Goal: Answer question/provide support

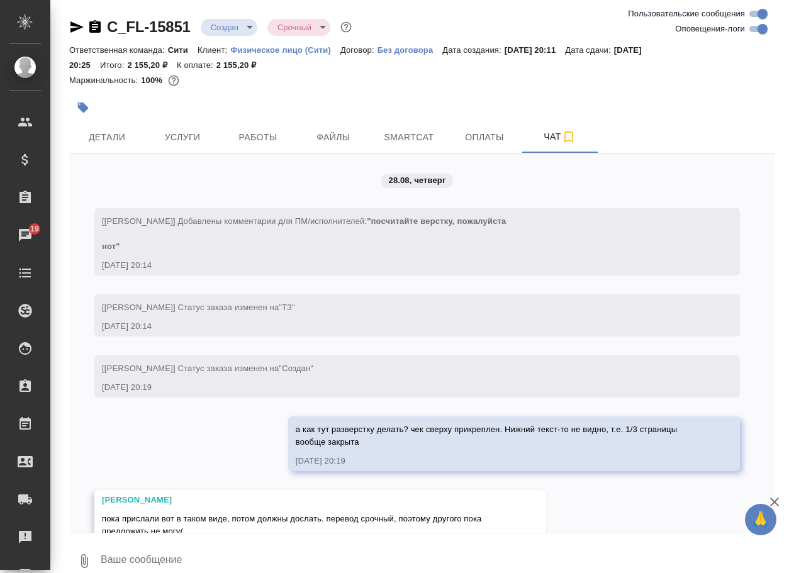
scroll to position [123, 0]
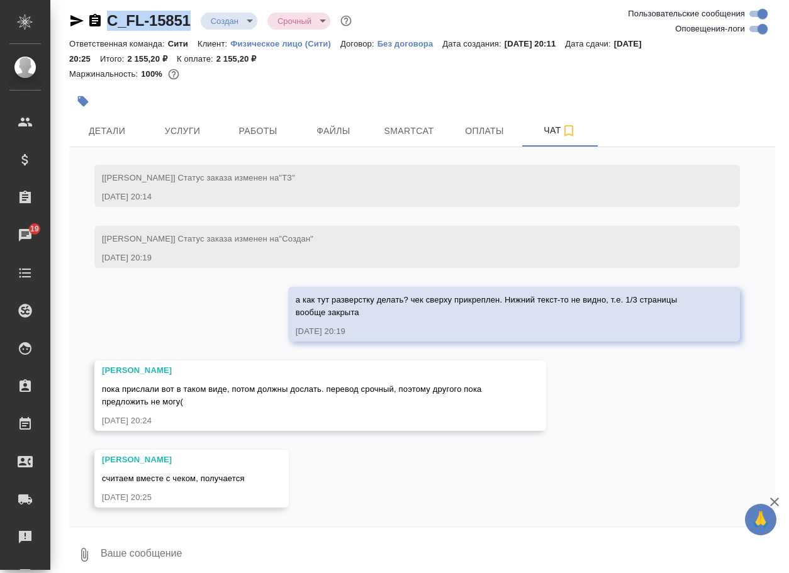
drag, startPoint x: 196, startPoint y: 28, endPoint x: 108, endPoint y: 14, distance: 88.6
click at [108, 14] on div "C_FL-15851 Создан new Срочный urgent" at bounding box center [211, 21] width 285 height 20
copy link "C_FL-15851"
click at [77, 552] on icon "button" at bounding box center [84, 554] width 15 height 15
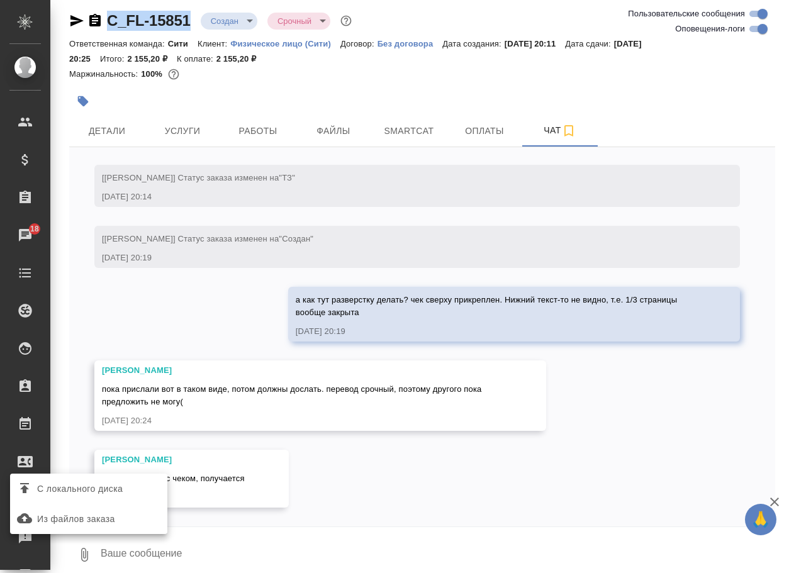
click at [112, 491] on span "С локального диска" at bounding box center [80, 489] width 86 height 16
click at [0, 0] on input "С локального диска" at bounding box center [0, 0] width 0 height 0
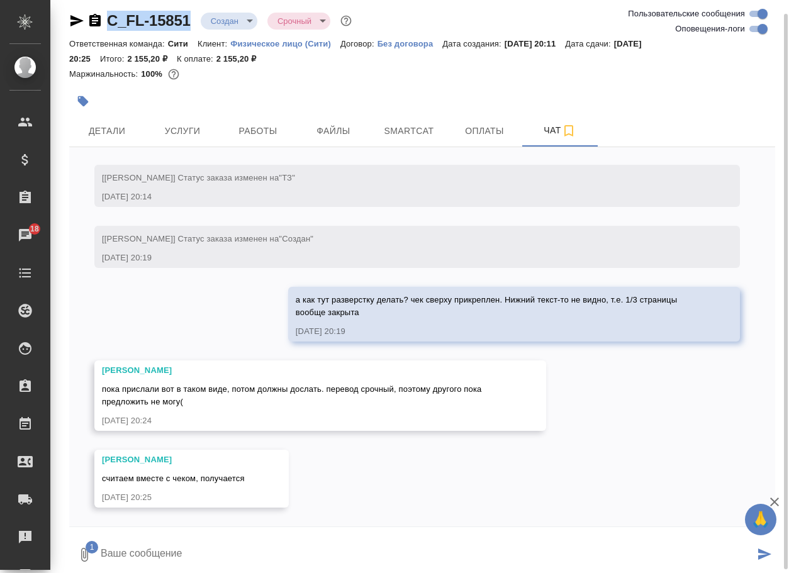
scroll to position [10, 0]
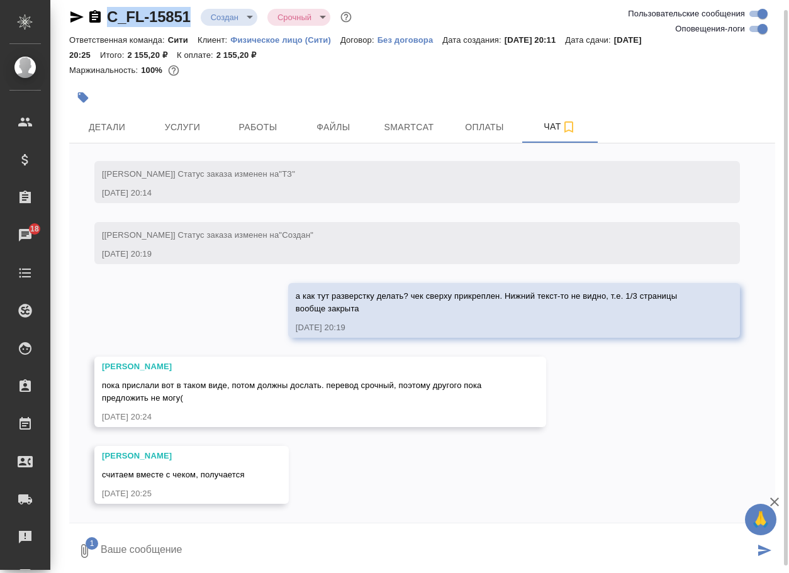
click at [171, 539] on textarea at bounding box center [426, 551] width 655 height 43
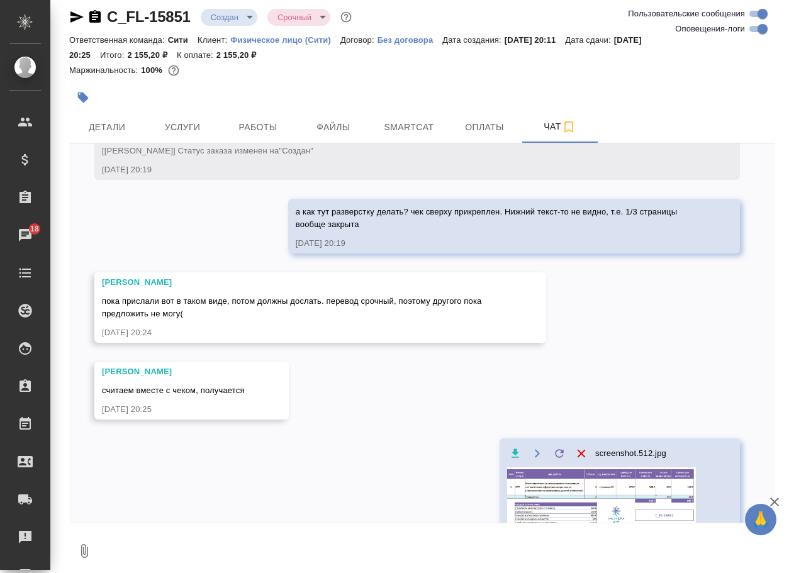
scroll to position [209, 0]
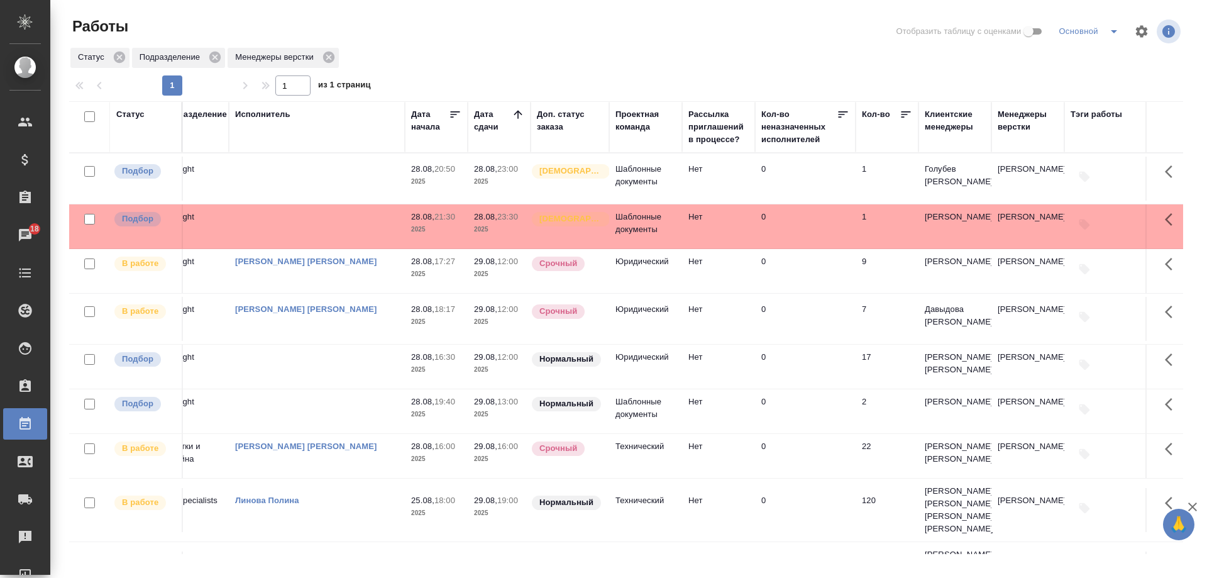
scroll to position [0, 187]
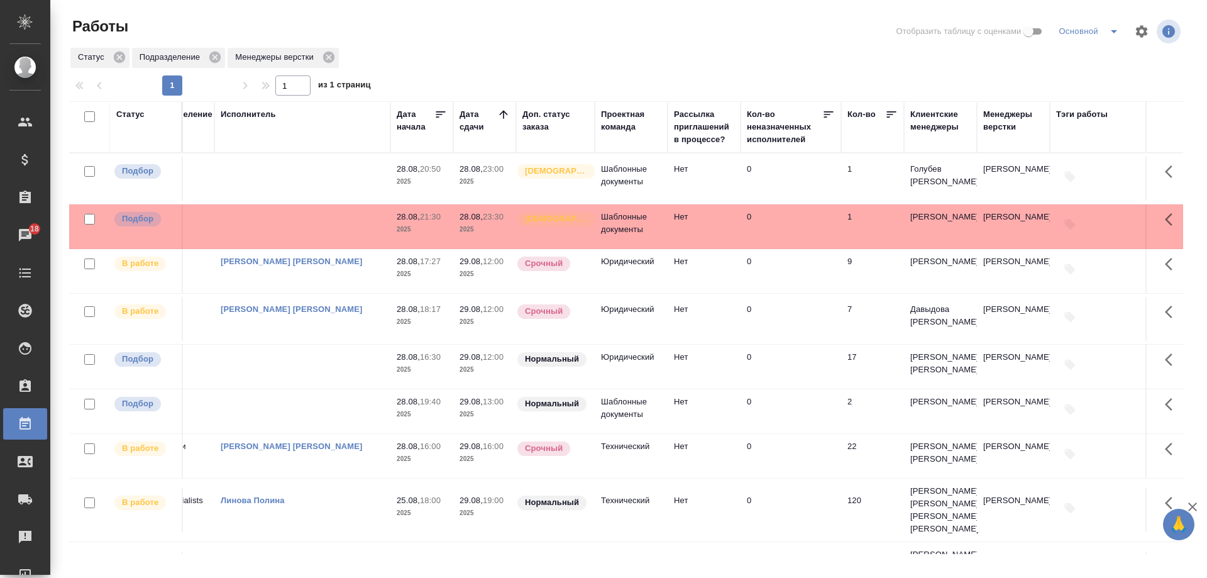
click at [1002, 107] on th "Менеджеры верстки" at bounding box center [1013, 127] width 73 height 52
click at [1005, 118] on div "Менеджеры верстки" at bounding box center [1014, 120] width 60 height 25
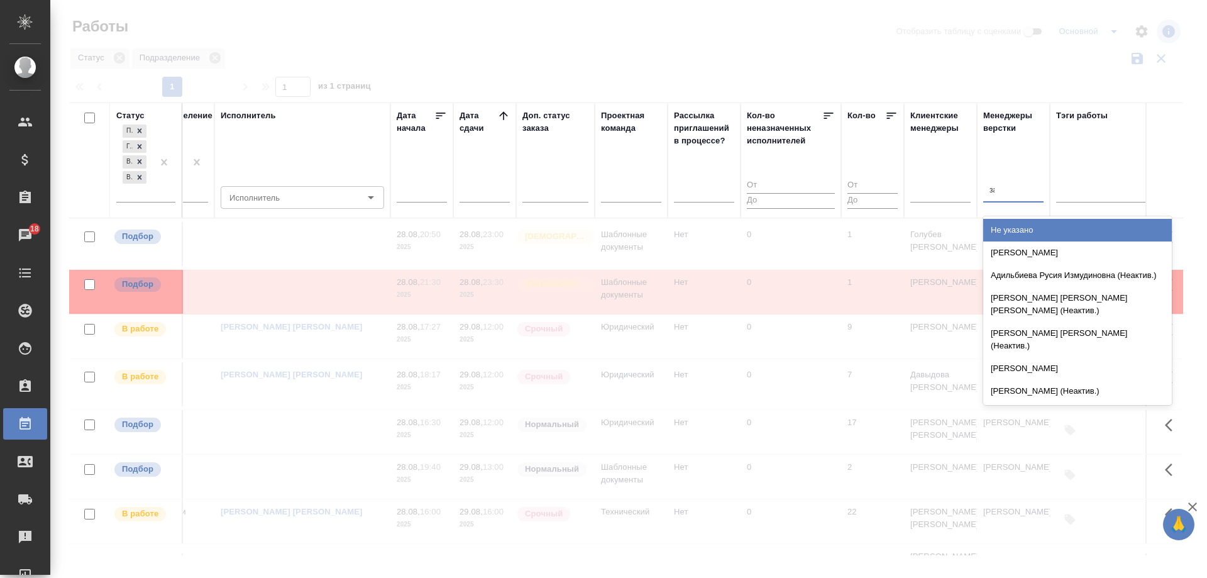
type input "забор"
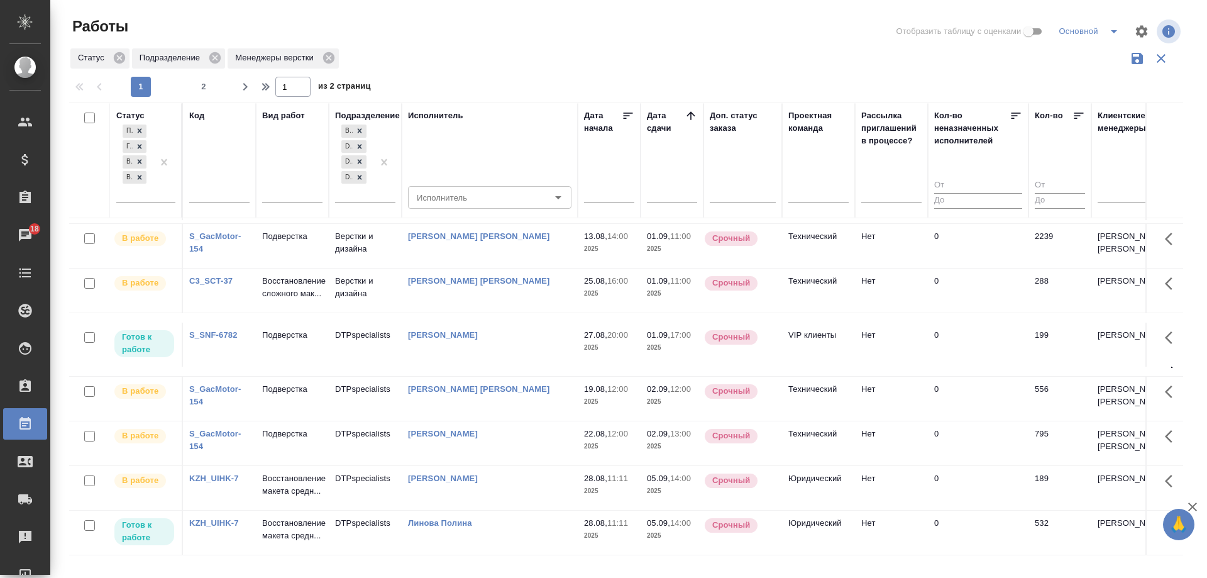
scroll to position [980, 0]
click at [206, 88] on span "2" at bounding box center [204, 86] width 20 height 13
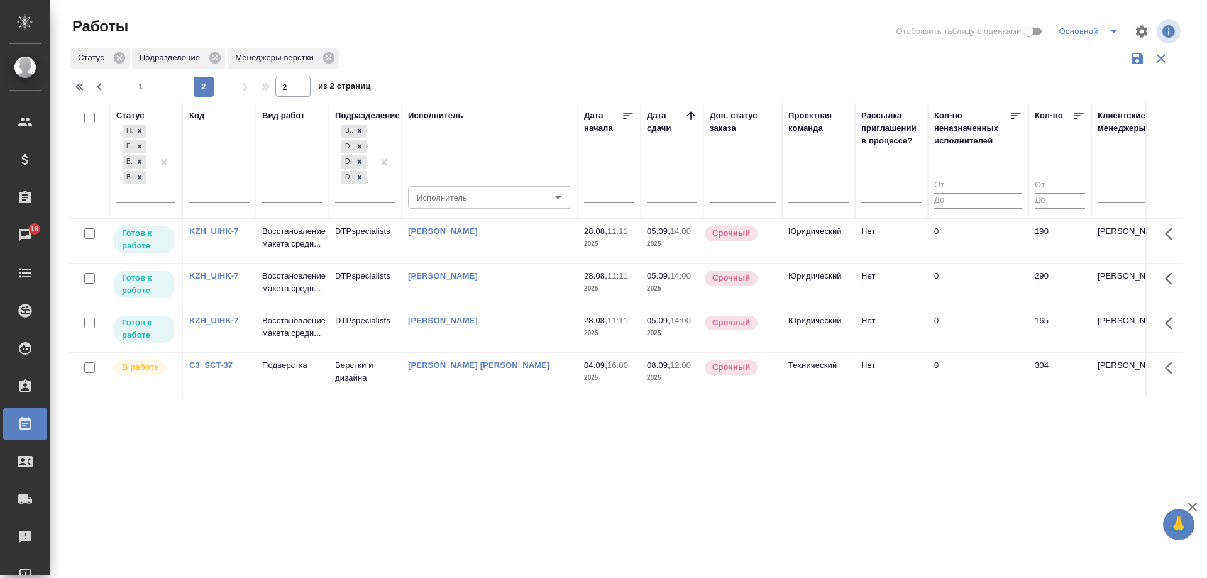
scroll to position [0, 0]
click at [143, 86] on span "1" at bounding box center [141, 86] width 20 height 13
type input "1"
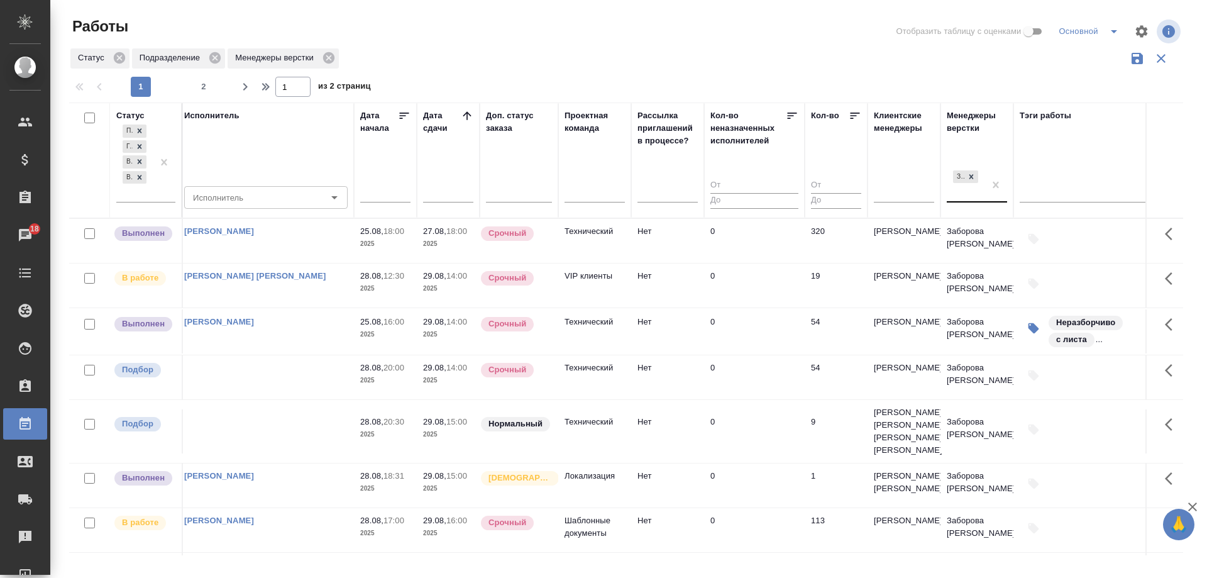
scroll to position [0, 242]
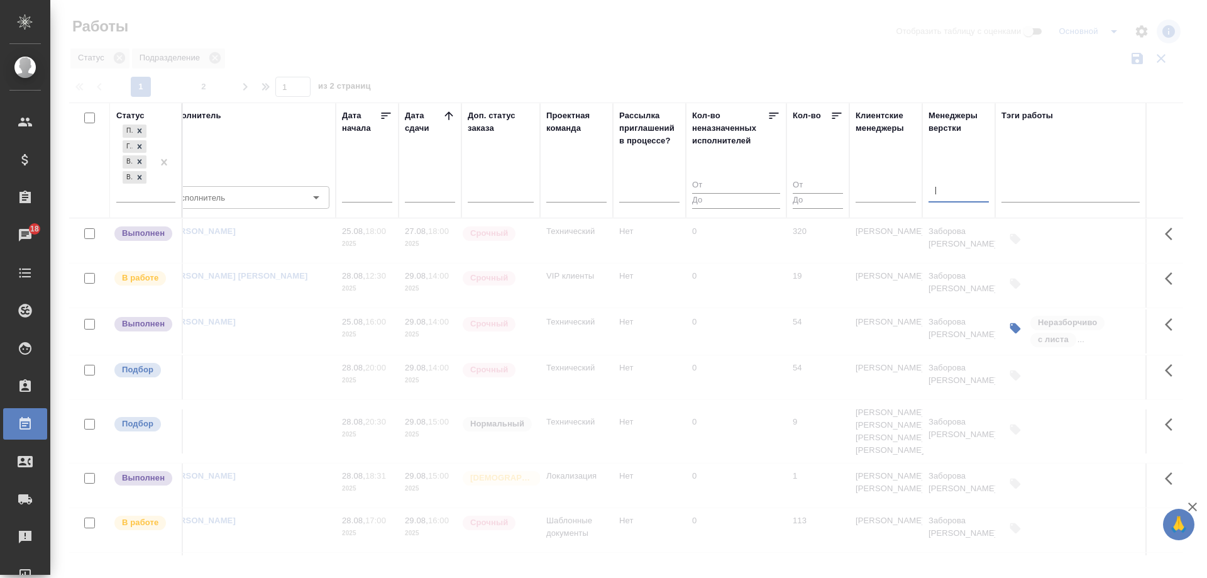
type input "петро"
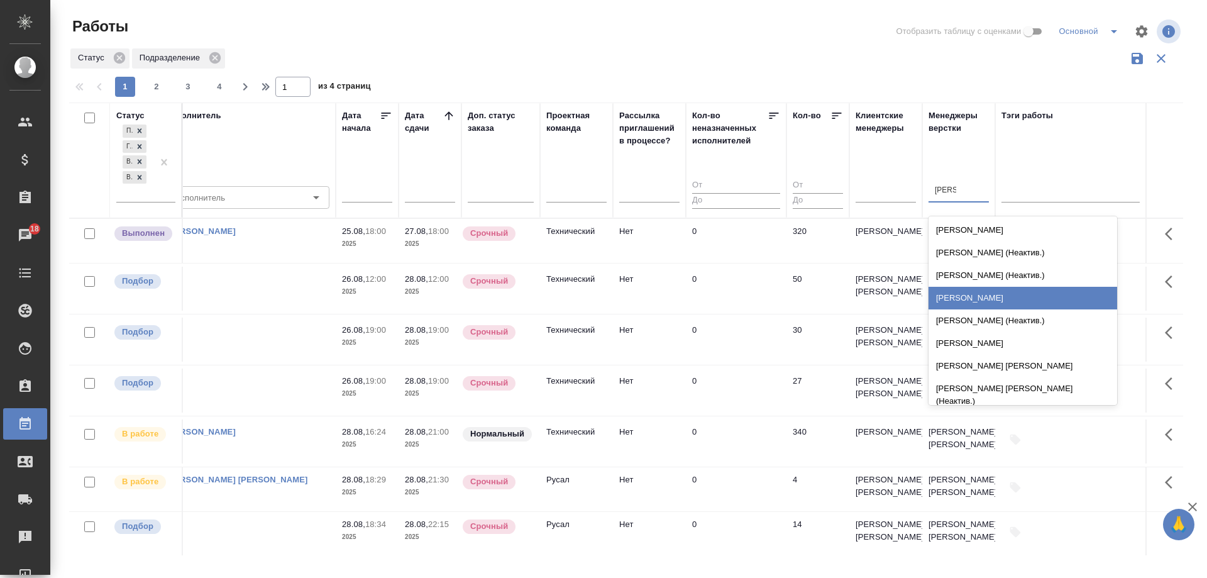
click at [1001, 300] on div "Петрова Валерия" at bounding box center [1023, 298] width 189 height 23
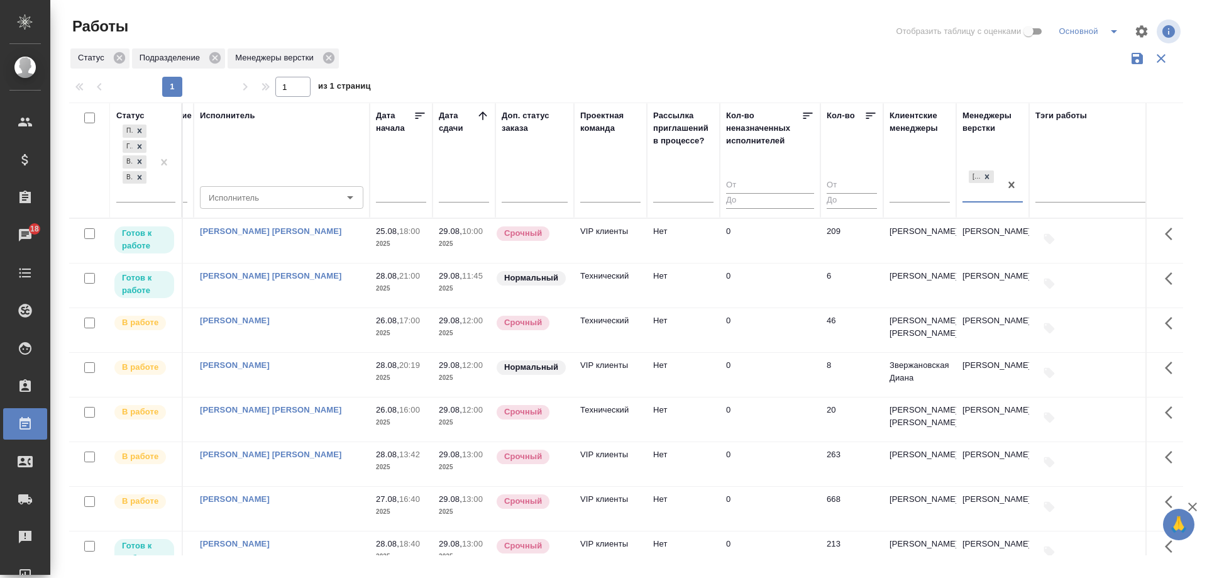
scroll to position [0, 228]
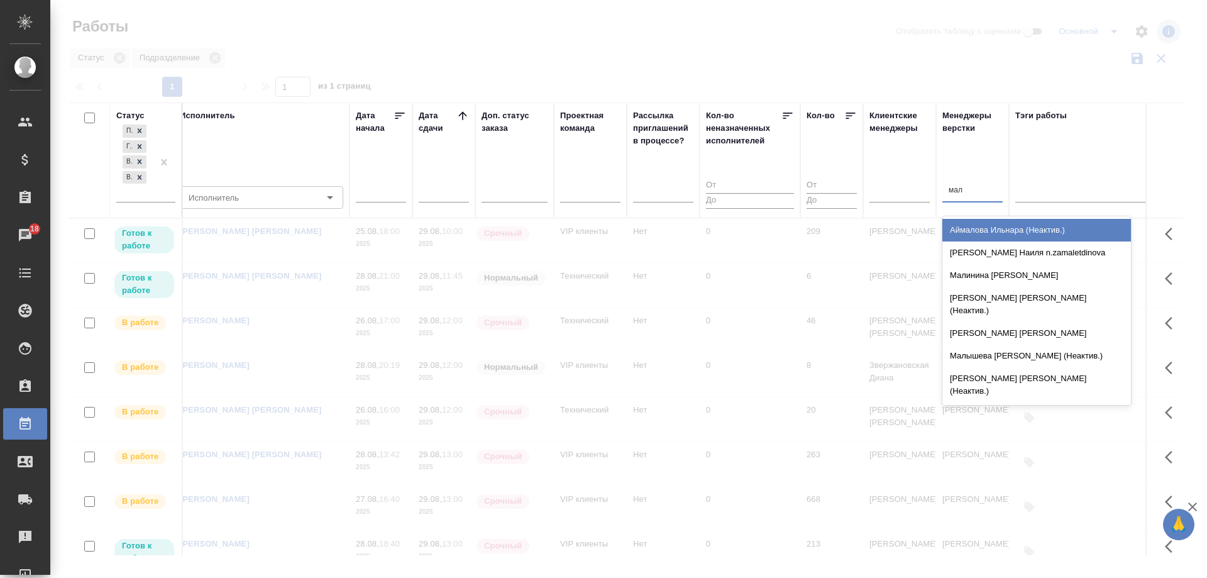
type input "мало"
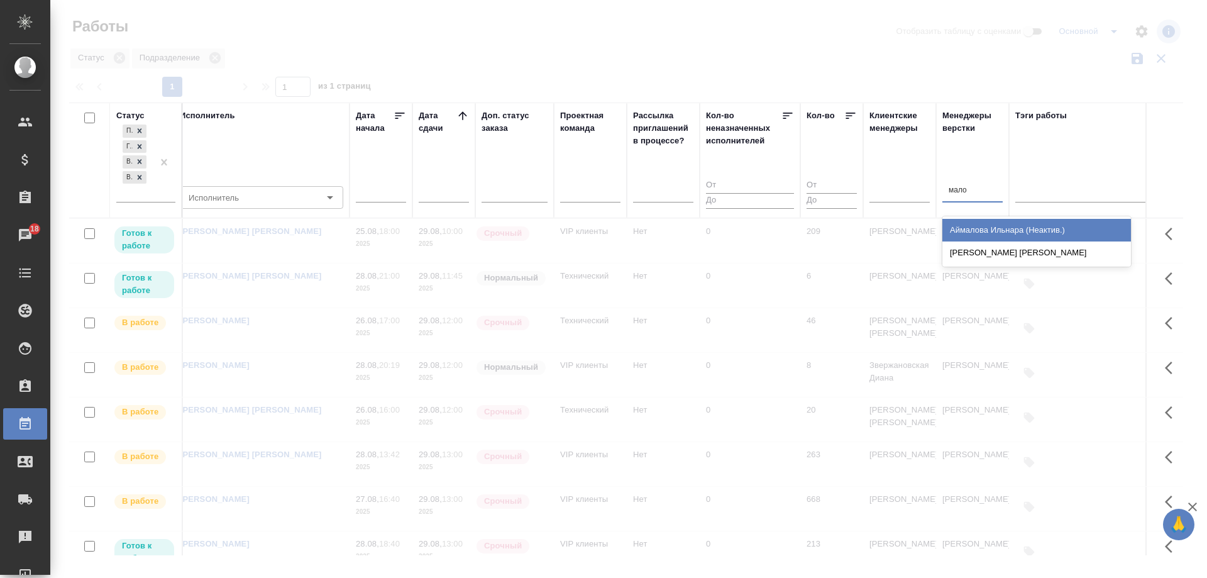
click at [996, 249] on div "Малофеева Екатерина" at bounding box center [1037, 252] width 189 height 23
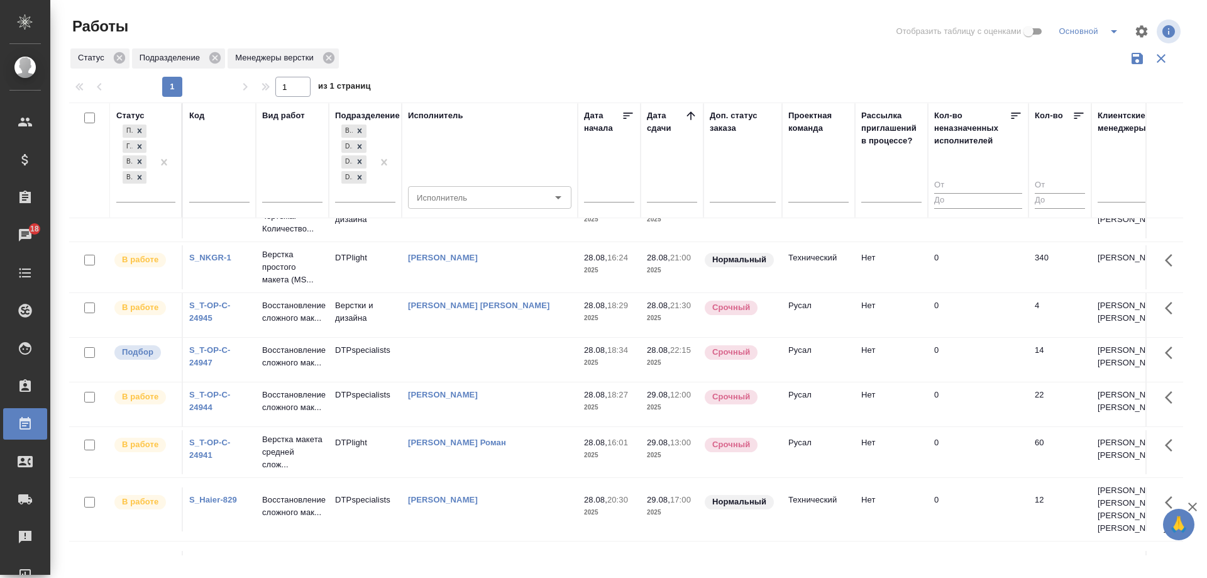
scroll to position [0, 0]
